Goal: Use online tool/utility: Utilize a website feature to perform a specific function

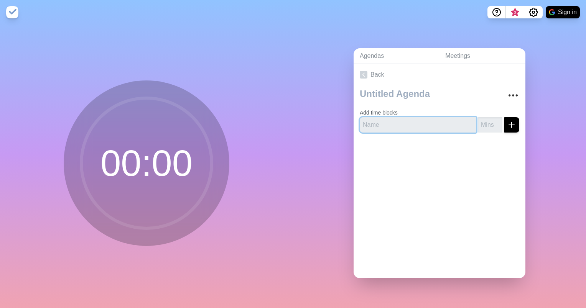
click at [379, 123] on input "text" at bounding box center [418, 124] width 117 height 15
type input "Agenda"
type input "5"
click at [504, 117] on button "submit" at bounding box center [511, 124] width 15 height 15
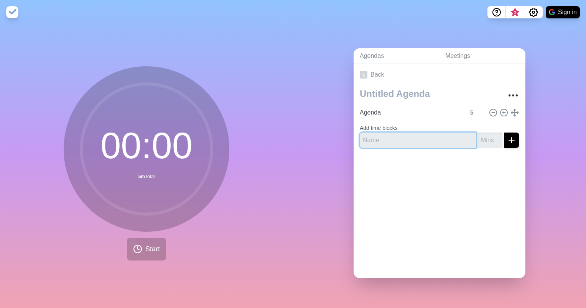
click at [365, 136] on input "text" at bounding box center [418, 140] width 117 height 15
paste input "People - Mood & Workload"
type input "People - Mood & Workload"
type input "["
type input "People & Workload"
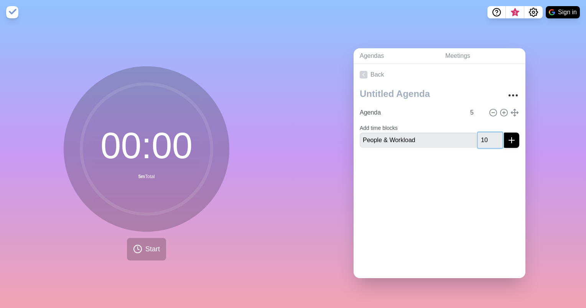
type input "10"
click at [504, 133] on button "submit" at bounding box center [511, 140] width 15 height 15
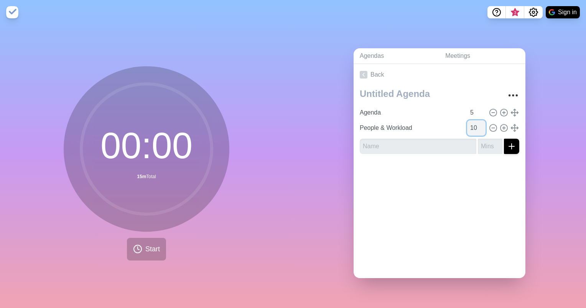
click at [468, 124] on input "10" at bounding box center [476, 127] width 18 height 15
type input "1"
type input "8"
click at [432, 143] on input "text" at bounding box center [418, 146] width 117 height 15
type input "Cap & Train"
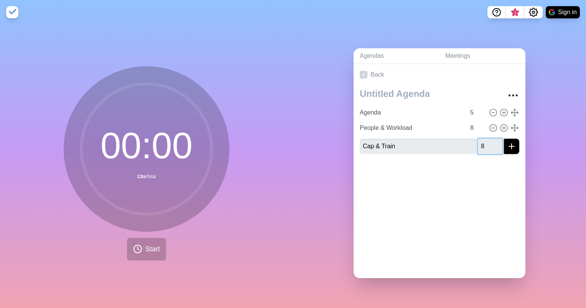
type input "8"
click at [504, 139] on button "submit" at bounding box center [511, 146] width 15 height 15
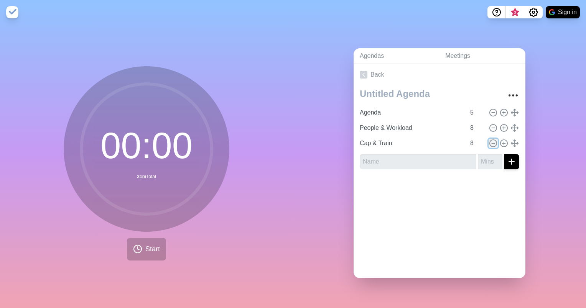
click at [489, 139] on icon at bounding box center [493, 143] width 8 height 8
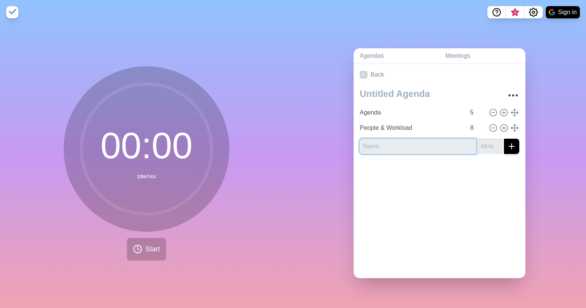
click at [428, 141] on input "text" at bounding box center [418, 146] width 117 height 15
click at [375, 143] on input "Cap & Training" at bounding box center [418, 146] width 117 height 15
type input "Cap & Training"
click at [478, 143] on input "number" at bounding box center [490, 146] width 25 height 15
type input "7"
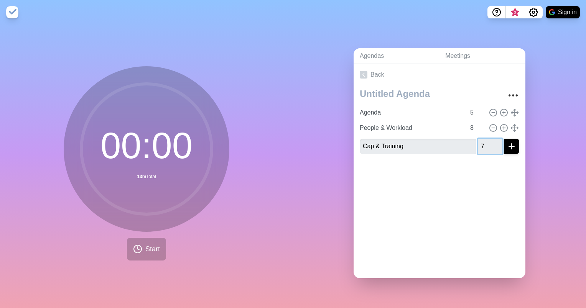
click at [504, 139] on button "submit" at bounding box center [511, 146] width 15 height 15
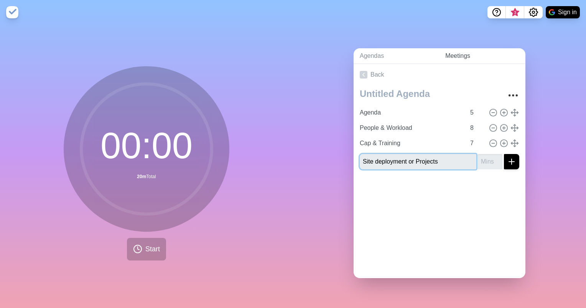
type input "Site deployment or Projects"
type input "25"
click at [504, 154] on button "submit" at bounding box center [511, 161] width 15 height 15
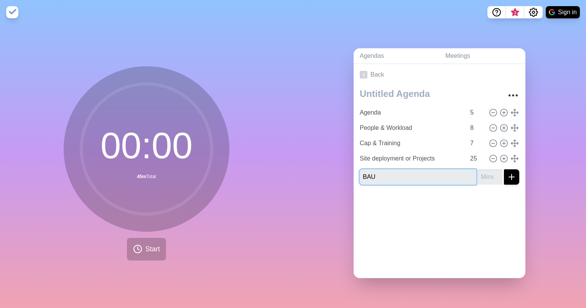
type input "BAU"
type input "10"
click at [504, 170] on button "submit" at bounding box center [511, 177] width 15 height 15
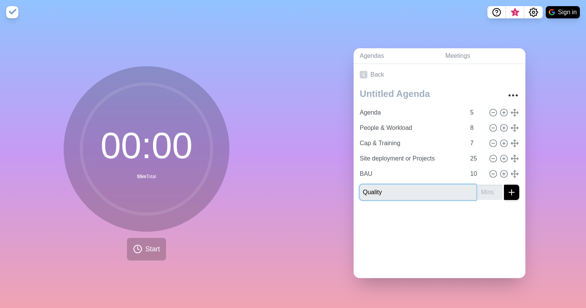
type input "Quality"
type input "5"
click at [504, 185] on button "submit" at bounding box center [511, 192] width 15 height 15
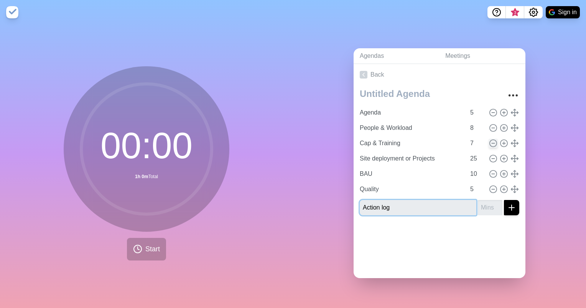
type input "Action log"
type input "5"
click at [504, 200] on button "submit" at bounding box center [511, 207] width 15 height 15
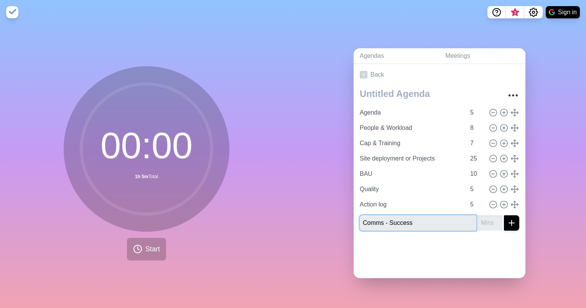
type input "Comms - Success"
type input "5"
click at [504, 216] on button "submit" at bounding box center [511, 223] width 15 height 15
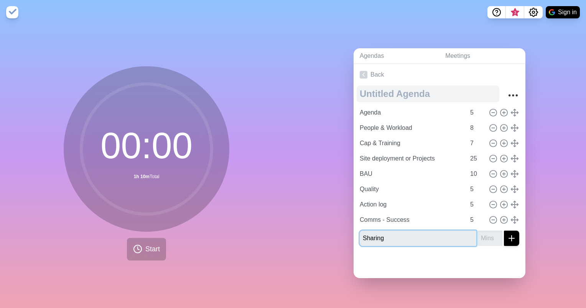
type input "Sharing"
type input "15"
click at [504, 231] on button "submit" at bounding box center [511, 238] width 15 height 15
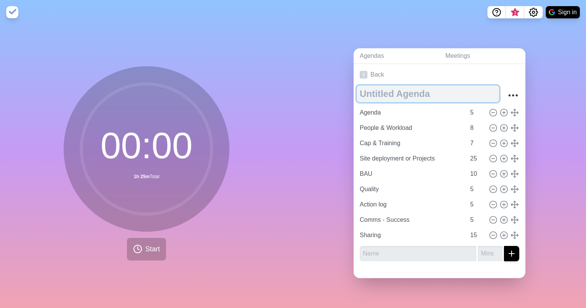
click at [373, 92] on textarea at bounding box center [428, 94] width 143 height 17
type textarea "GBO meeting"
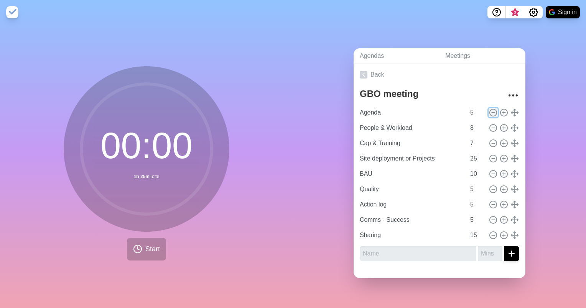
click at [489, 109] on icon at bounding box center [493, 113] width 8 height 8
type input "People & Workload"
type input "8"
type input "Cap & Training"
type input "7"
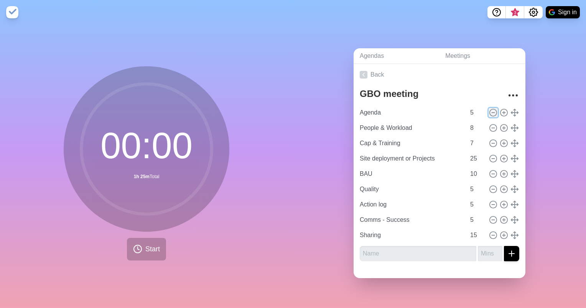
type input "Site deployment or Projects"
type input "25"
type input "BAU"
type input "10"
type input "Quality"
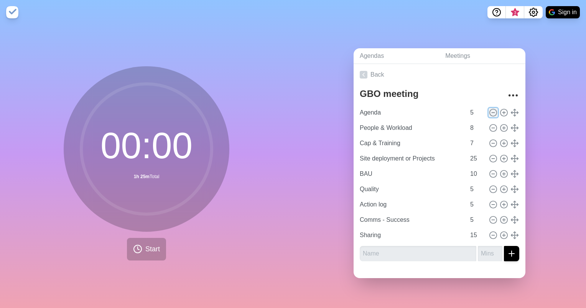
type input "5"
type input "Action log"
type input "Comms - Success"
type input "Sharing"
type input "15"
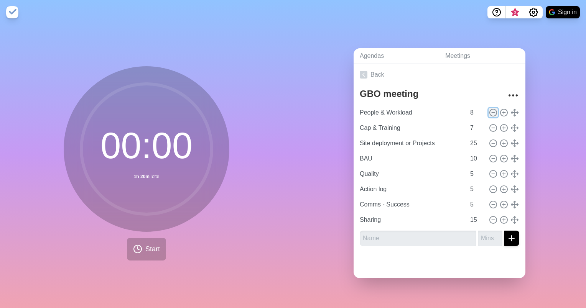
click at [489, 109] on icon at bounding box center [493, 113] width 8 height 8
type input "Cap & Training"
type input "7"
type input "Site deployment or Projects"
type input "25"
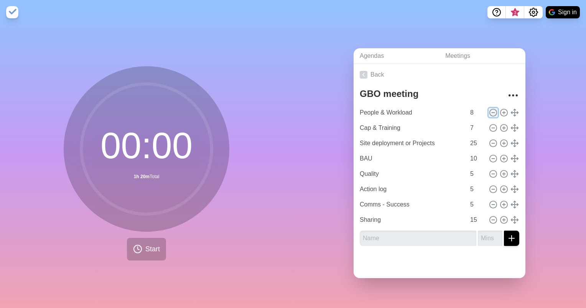
type input "BAU"
type input "10"
type input "Quality"
type input "5"
type input "Action log"
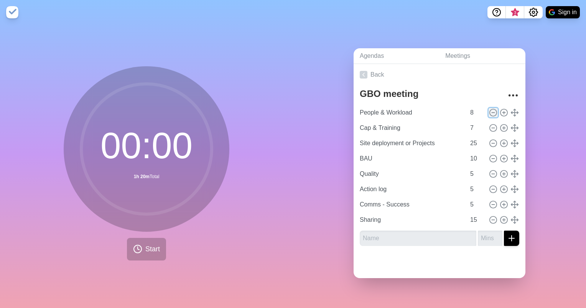
type input "Comms - Success"
type input "Sharing"
type input "15"
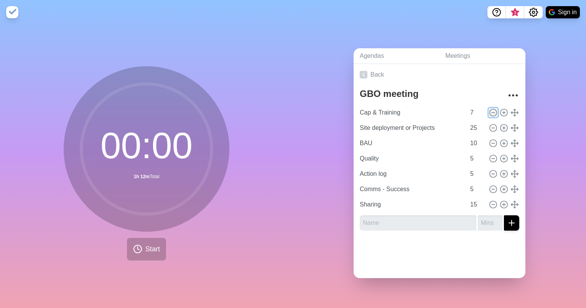
click at [489, 109] on icon at bounding box center [493, 113] width 8 height 8
type input "Site deployment or Projects"
type input "25"
type input "BAU"
type input "10"
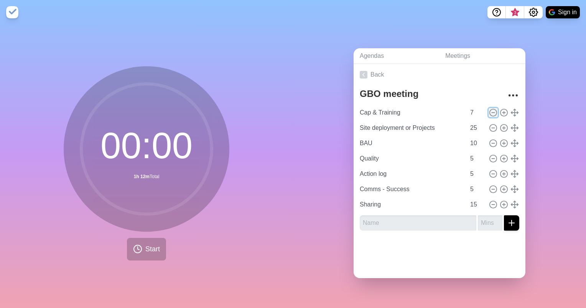
type input "Quality"
type input "5"
type input "Action log"
type input "Comms - Success"
type input "Sharing"
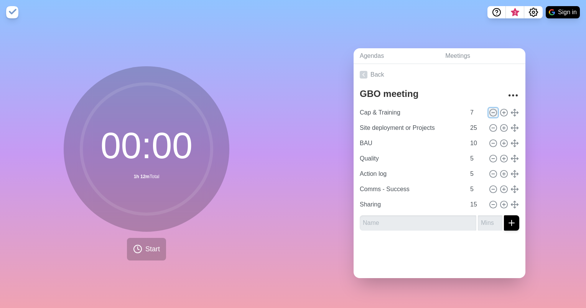
type input "15"
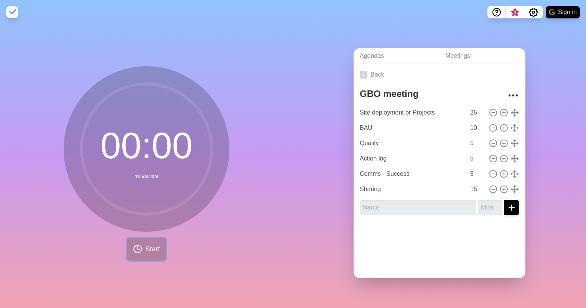
click at [145, 244] on span "Start" at bounding box center [152, 249] width 15 height 10
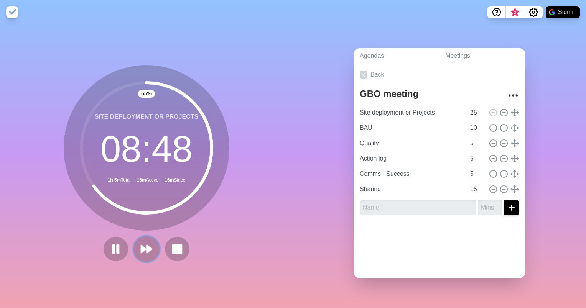
click at [147, 246] on polygon at bounding box center [149, 250] width 5 height 8
